Goal: Ask a question

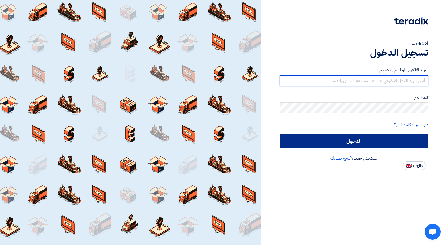
type input "[EMAIL_ADDRESS][DOMAIN_NAME]"
click at [386, 140] on input "الدخول" at bounding box center [353, 140] width 148 height 13
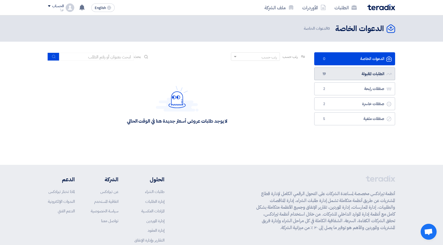
click at [372, 74] on link "الطلبات المقبولة الطلبات المقبولة 19" at bounding box center [354, 74] width 81 height 13
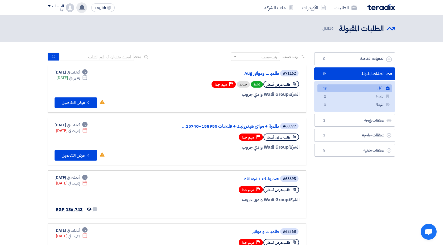
click at [83, 8] on use at bounding box center [81, 8] width 5 height 6
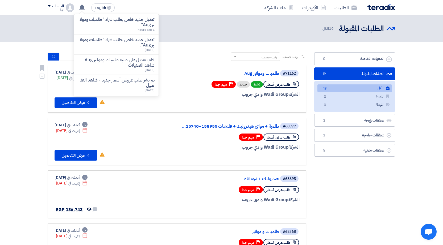
click at [221, 96] on div "الشركة Wadi Group وادي جروب" at bounding box center [235, 94] width 128 height 7
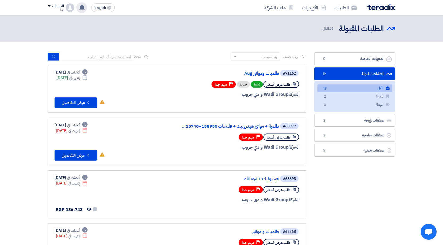
click at [81, 9] on icon at bounding box center [82, 8] width 6 height 6
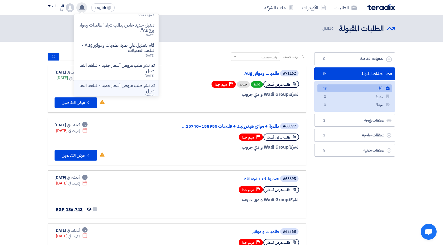
scroll to position [27, 0]
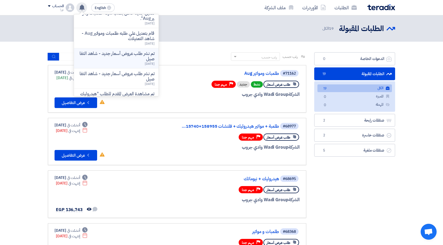
click at [132, 57] on p "تم نشر طلب عروض أسعار جديد - شاهد التفاصيل" at bounding box center [116, 56] width 76 height 11
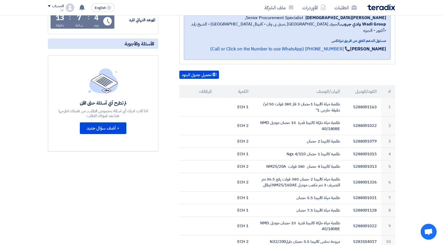
scroll to position [53, 0]
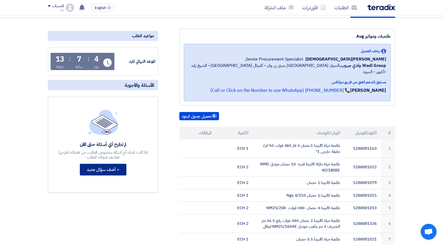
click at [113, 171] on button "+ أضف سؤال جديد" at bounding box center [103, 170] width 47 height 12
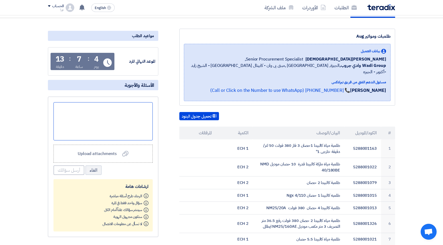
click at [144, 116] on div at bounding box center [102, 121] width 99 height 38
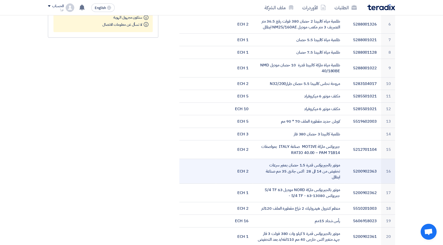
scroll to position [266, 0]
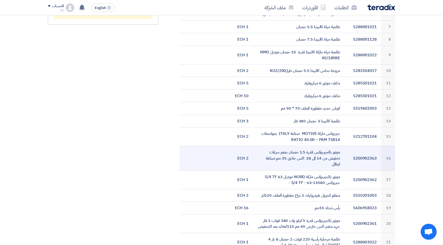
click at [308, 151] on td "موتور بالجيربوكس قدرة 1.5 حصان بمغير سرعات تخفيض من 14 الى 28 اكس جانبى 35 مم ص…" at bounding box center [298, 158] width 92 height 25
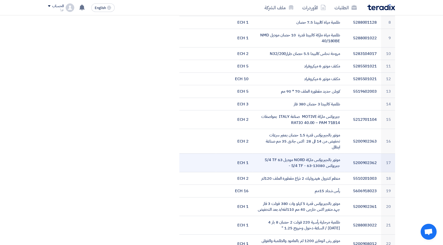
scroll to position [292, 0]
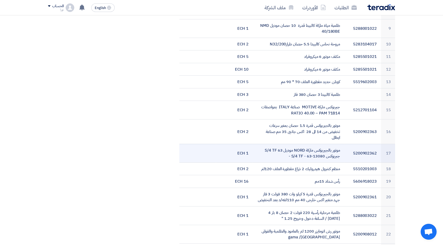
click at [331, 148] on td "موتور بالجيربوكس ماركة NORD موديل 63 S/4 TF جبريوكس 13080-63 - S/4 TF -" at bounding box center [298, 153] width 92 height 19
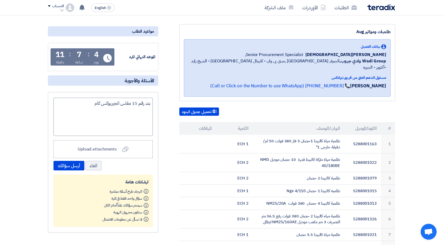
scroll to position [53, 0]
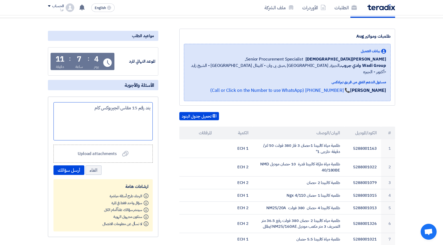
click at [89, 106] on div "بند رقم 15 مقاس الجيربوكس كام" at bounding box center [102, 121] width 99 height 38
click at [147, 116] on div "بند رقم 15 مقاس الجيربوكس كام" at bounding box center [102, 121] width 99 height 38
click at [129, 118] on div "بند رقم 15 مقاس الجيربوكس كام" at bounding box center [102, 121] width 99 height 38
click at [87, 110] on div "بند رقم 15 مقاس الجيربوكس كام" at bounding box center [102, 121] width 99 height 38
click at [67, 169] on button "أرسل سؤالك" at bounding box center [68, 171] width 31 height 10
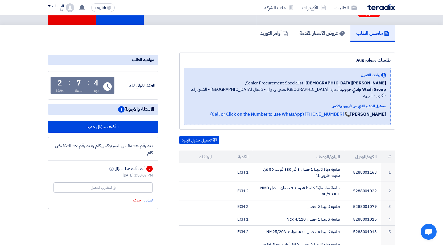
scroll to position [106, 0]
